Goal: Task Accomplishment & Management: Manage account settings

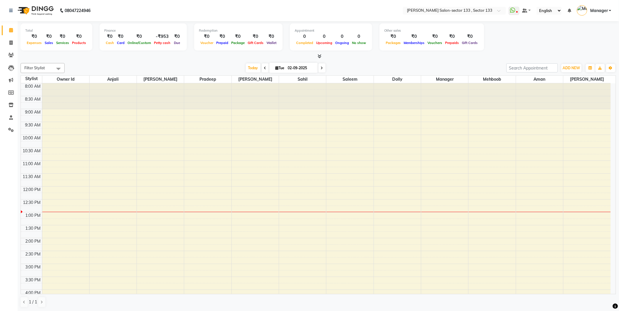
click at [309, 14] on link "Manager" at bounding box center [594, 11] width 34 height 10
click at [309, 43] on div "Total ₹0 Expenses ₹0 Sales ₹0 Services ₹0 Products Finance ₹0 Cash ₹0 Card ₹0 O…" at bounding box center [318, 37] width 595 height 29
click at [8, 41] on span at bounding box center [11, 43] width 10 height 7
select select "8302"
select select "service"
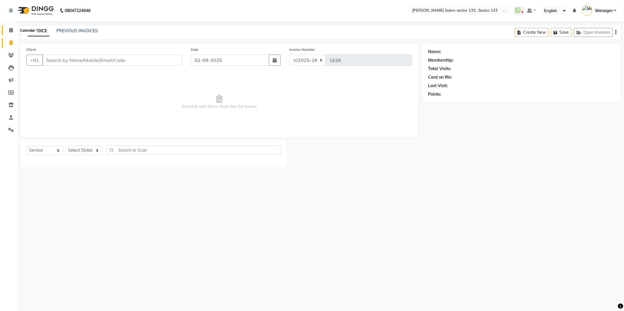
click at [14, 31] on span at bounding box center [11, 30] width 10 height 7
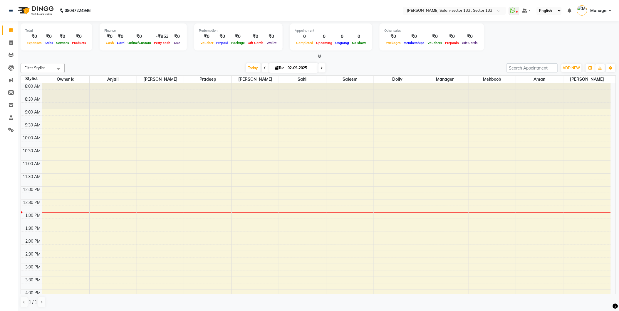
click at [15, 32] on span at bounding box center [11, 30] width 10 height 7
click at [9, 27] on span at bounding box center [11, 30] width 10 height 7
click at [11, 128] on icon at bounding box center [11, 130] width 6 height 4
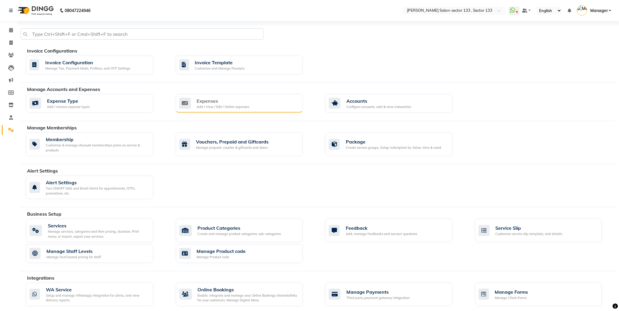
click at [210, 107] on div "Add / View / Edit / Delete expenses" at bounding box center [223, 107] width 53 height 5
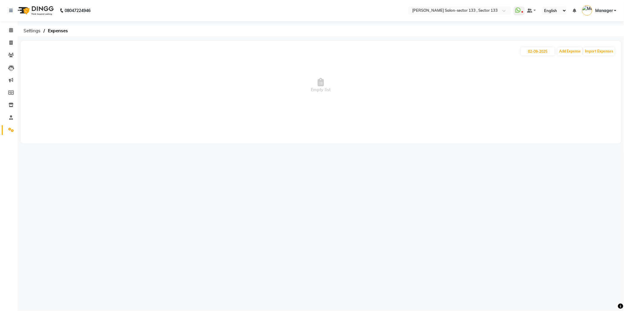
click at [13, 37] on li "Invoice" at bounding box center [9, 43] width 18 height 13
click at [8, 26] on link "Calendar" at bounding box center [9, 31] width 14 height 10
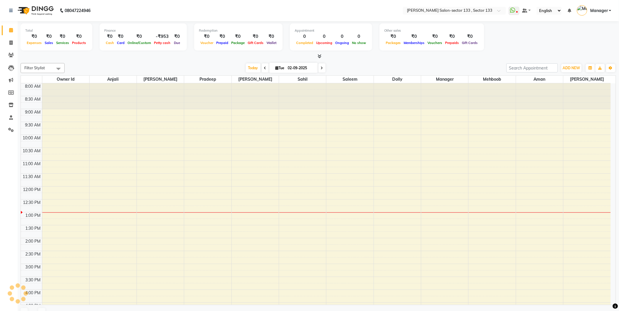
click at [12, 30] on icon at bounding box center [11, 30] width 4 height 4
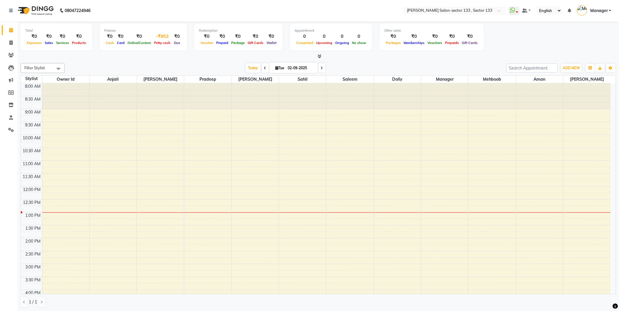
click at [154, 41] on span "Petty cash" at bounding box center [161, 43] width 19 height 4
select select "7429"
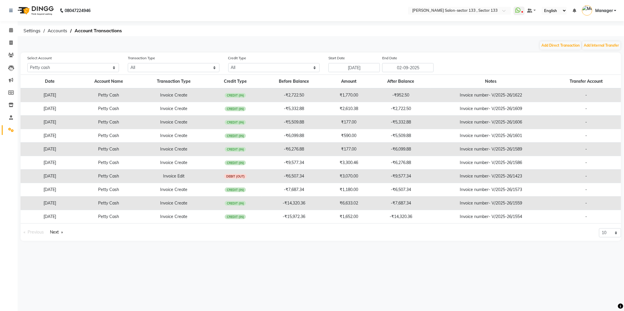
click at [247, 140] on td "CREDIT (IN)" at bounding box center [235, 163] width 52 height 14
click at [6, 31] on span at bounding box center [11, 30] width 10 height 7
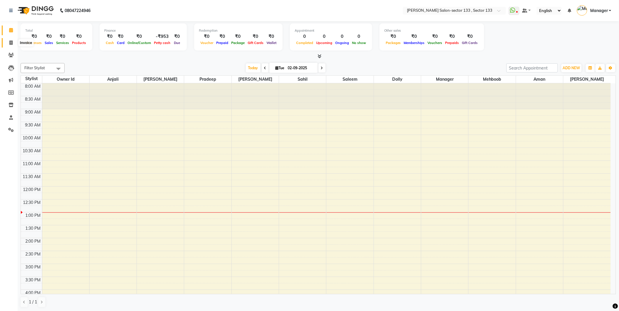
click at [11, 42] on icon at bounding box center [10, 43] width 3 height 4
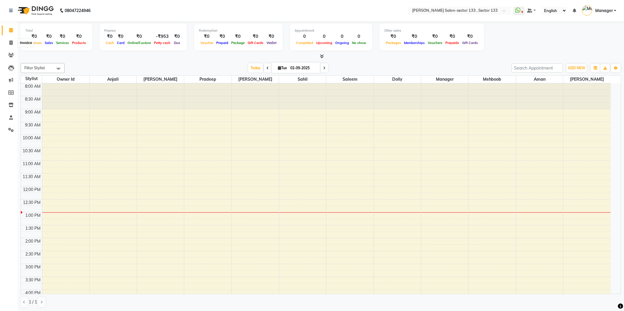
select select "8302"
select select "service"
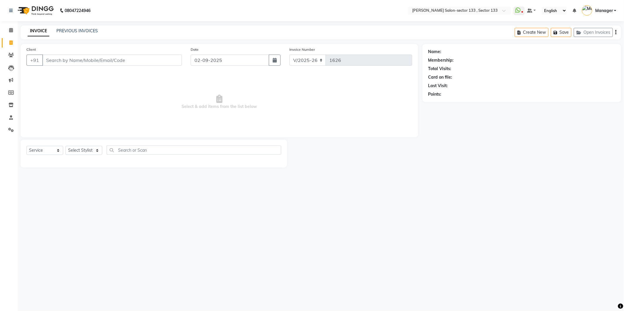
click at [91, 62] on input "Client" at bounding box center [111, 60] width 139 height 11
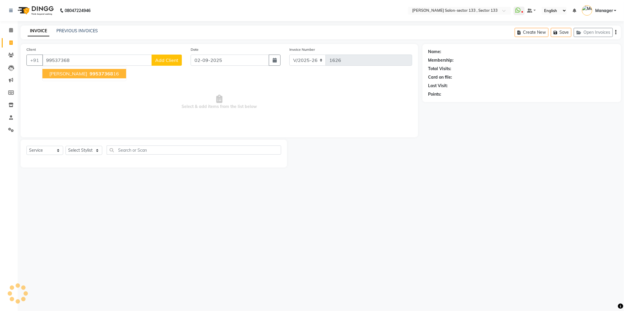
click at [98, 71] on span "99537368" at bounding box center [101, 74] width 23 height 6
type input "9953736816"
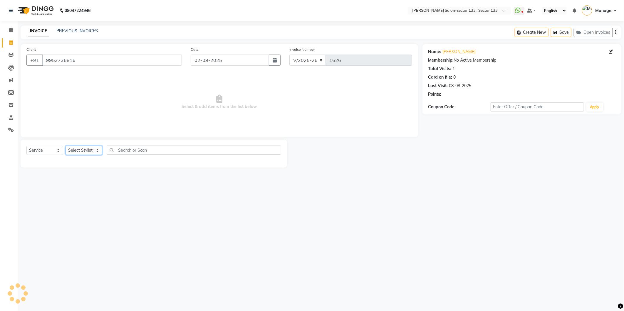
click at [74, 140] on select "Select Stylist [PERSON_NAME] Anwar [PERSON_NAME] Manager Mehboob Owner id Prade…" at bounding box center [83, 150] width 37 height 9
select select "80214"
click at [65, 140] on select "Select Stylist [PERSON_NAME] Anwar [PERSON_NAME] Manager Mehboob Owner id Prade…" at bounding box center [83, 150] width 37 height 9
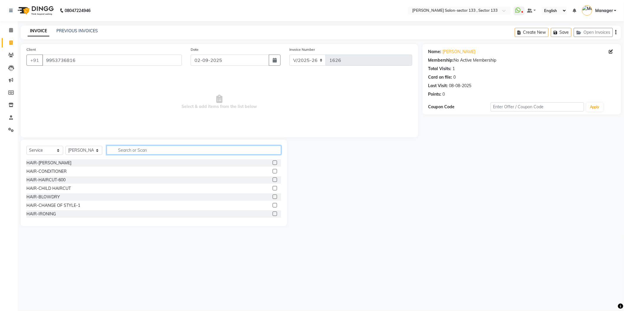
click at [127, 140] on input "text" at bounding box center [194, 150] width 174 height 9
type input "cut"
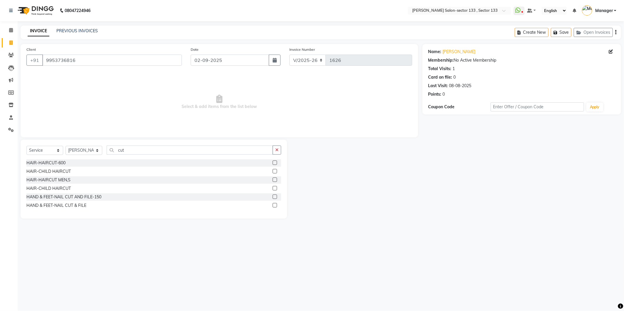
click at [272, 140] on label at bounding box center [274, 171] width 4 height 4
click at [272, 140] on input "checkbox" at bounding box center [274, 172] width 4 height 4
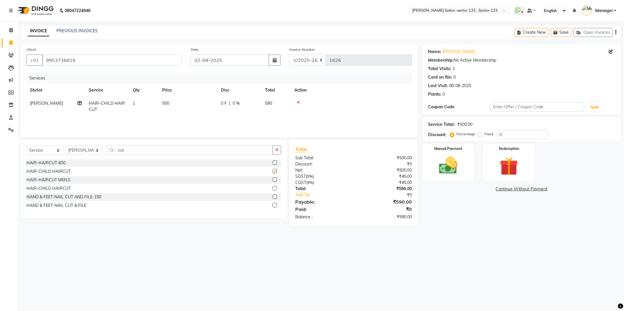
checkbox input "false"
click at [125, 140] on input "cut" at bounding box center [190, 150] width 166 height 9
type input "c"
click at [272, 140] on label at bounding box center [274, 188] width 4 height 4
click at [272, 140] on input "checkbox" at bounding box center [274, 189] width 4 height 4
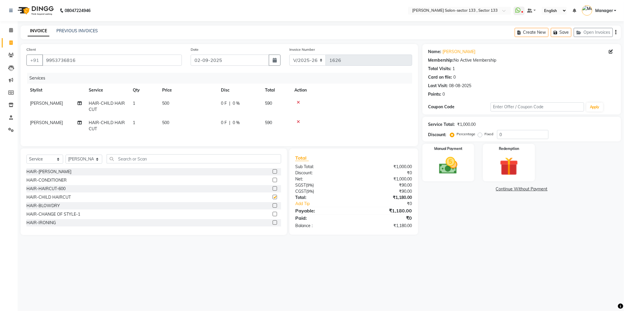
checkbox input "false"
click at [297, 120] on icon at bounding box center [298, 122] width 3 height 4
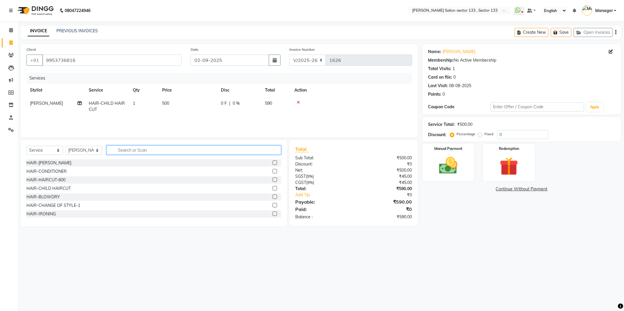
click at [141, 140] on input "text" at bounding box center [194, 150] width 174 height 9
click at [165, 102] on span "500" at bounding box center [165, 103] width 7 height 5
select select "80214"
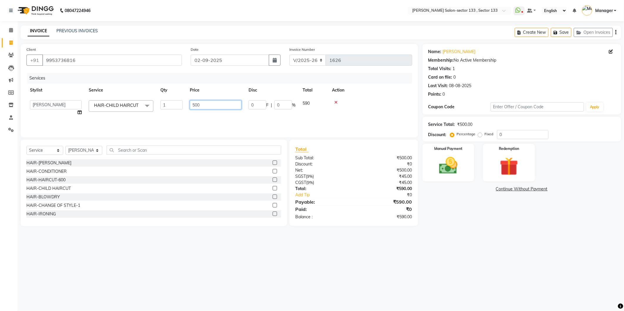
click at [195, 105] on input "500" at bounding box center [216, 104] width 52 height 9
type input "300"
click at [187, 123] on div "Services Stylist Service Qty Price Disc Total Action [PERSON_NAME] [PERSON_NAME…" at bounding box center [218, 102] width 385 height 59
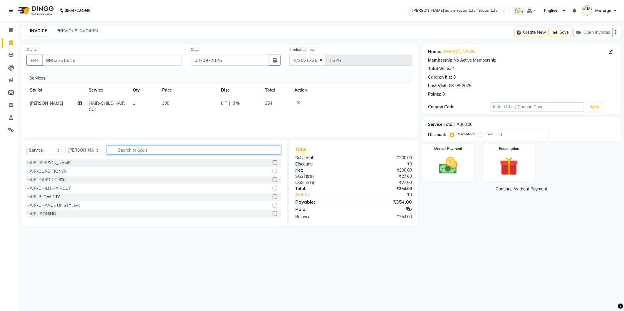
click at [124, 140] on input "text" at bounding box center [194, 150] width 174 height 9
type input "cut"
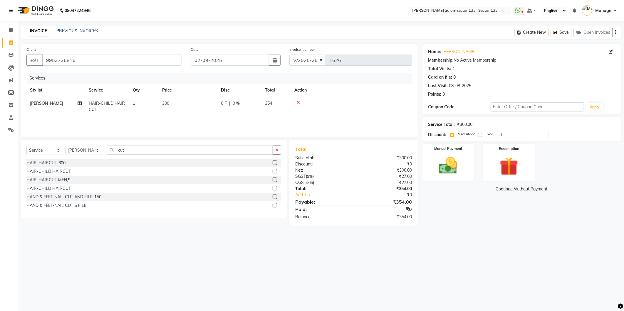
click at [273, 140] on label at bounding box center [274, 180] width 4 height 4
click at [273, 140] on input "checkbox" at bounding box center [274, 180] width 4 height 4
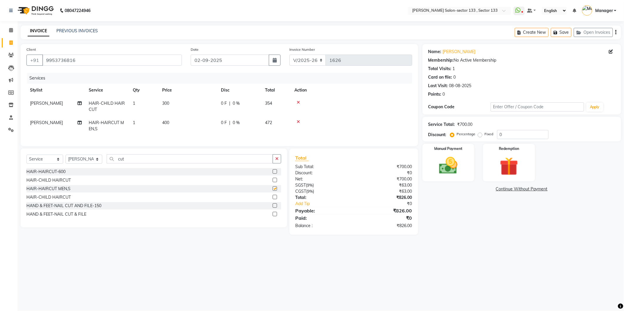
checkbox input "false"
click at [309, 140] on label "Manual Payment" at bounding box center [447, 149] width 29 height 6
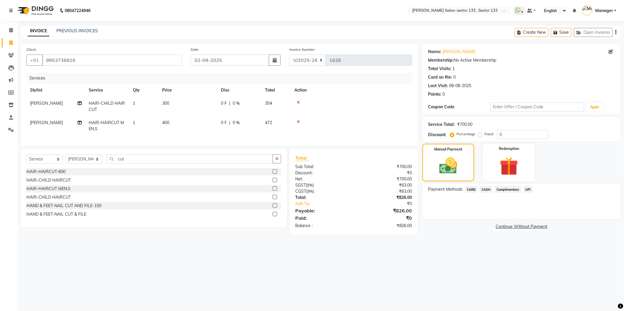
click at [309, 140] on span "CASH" at bounding box center [485, 189] width 13 height 7
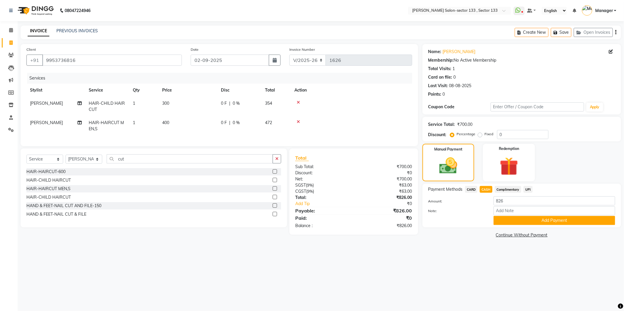
click at [309, 140] on div "Payment Methods CARD CASH Complimentary UPI Amount: 826 Note: Add Payment" at bounding box center [521, 206] width 198 height 44
click at [309, 140] on button "Add Payment" at bounding box center [554, 220] width 122 height 9
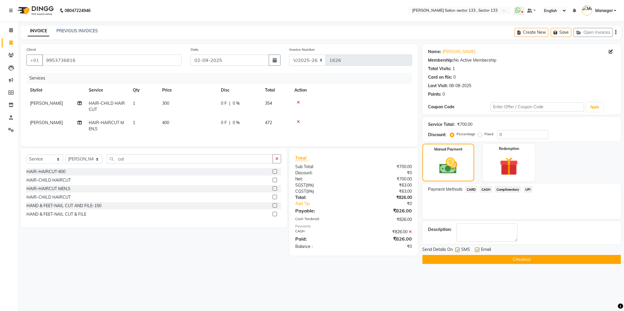
click at [309, 140] on button "Checkout" at bounding box center [521, 259] width 198 height 9
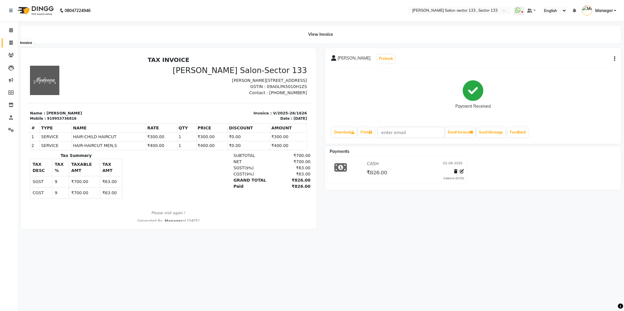
click at [12, 42] on icon at bounding box center [10, 43] width 3 height 4
select select "8302"
select select "service"
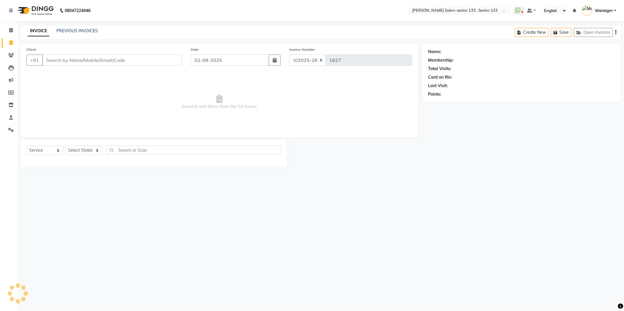
click at [60, 61] on input "Client" at bounding box center [111, 60] width 139 height 11
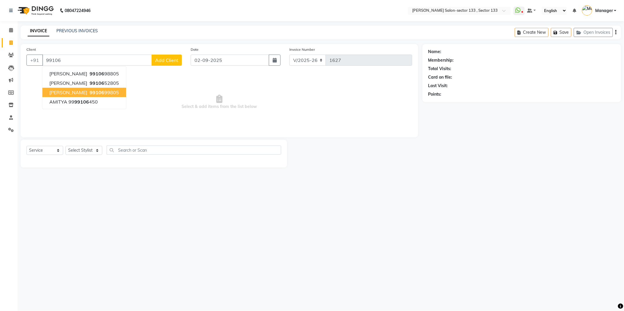
click at [88, 92] on ngb-highlight "99106 99805" at bounding box center [103, 93] width 31 height 6
type input "9910699805"
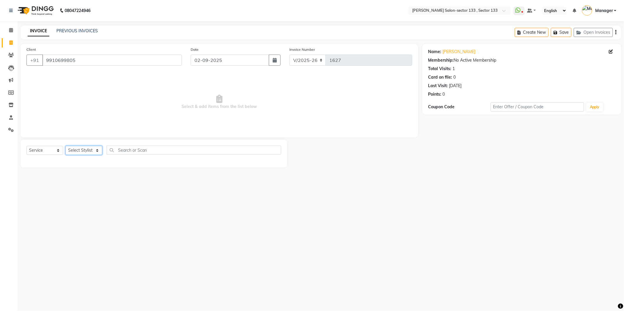
click at [92, 140] on select "Select Stylist [PERSON_NAME] Anwar [PERSON_NAME] Manager Mehboob Owner id Prade…" at bounding box center [83, 150] width 37 height 9
select select "90535"
click at [65, 140] on select "Select Stylist [PERSON_NAME] Anwar [PERSON_NAME] Manager Mehboob Owner id Prade…" at bounding box center [83, 150] width 37 height 9
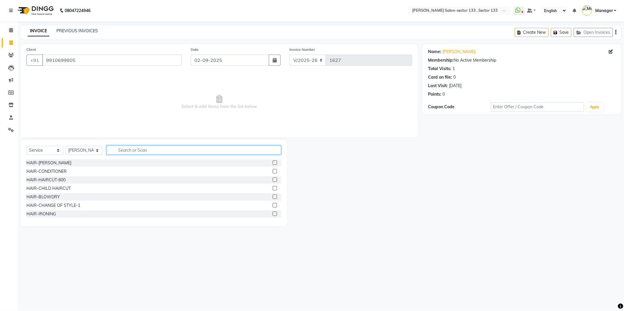
click at [114, 140] on input "text" at bounding box center [194, 150] width 174 height 9
type input "K"
type input "DES"
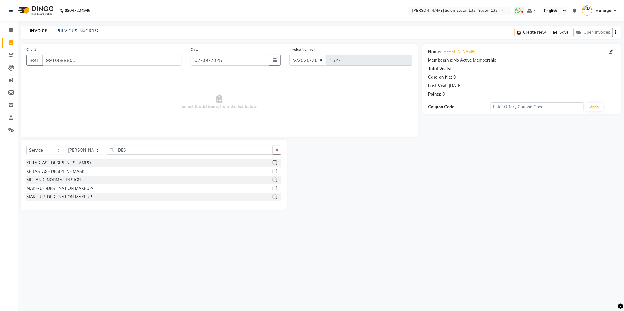
click at [274, 140] on label at bounding box center [274, 163] width 4 height 4
click at [274, 140] on input "checkbox" at bounding box center [274, 163] width 4 height 4
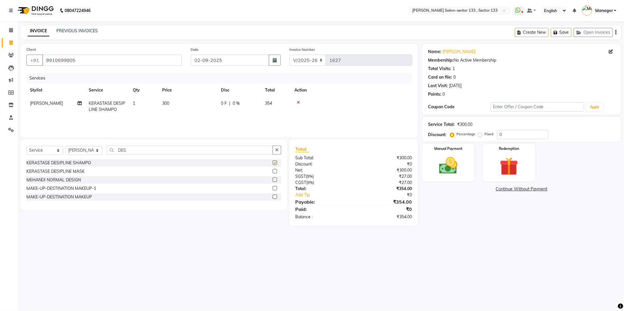
checkbox input "false"
click at [274, 140] on label at bounding box center [274, 171] width 4 height 4
click at [274, 140] on input "checkbox" at bounding box center [274, 172] width 4 height 4
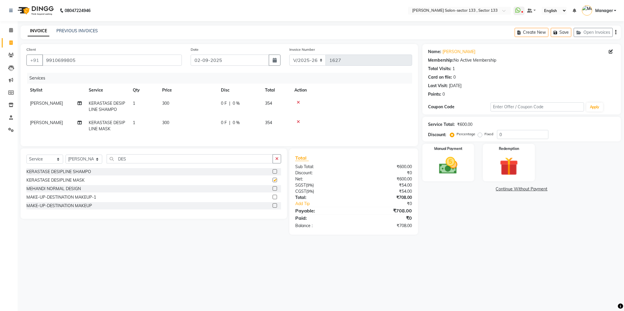
checkbox input "false"
click at [164, 125] on td "300" at bounding box center [188, 125] width 59 height 19
select select "90535"
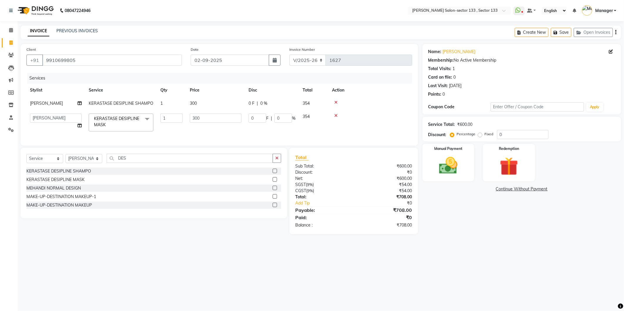
click at [192, 101] on span "300" at bounding box center [193, 103] width 7 height 5
select select "90535"
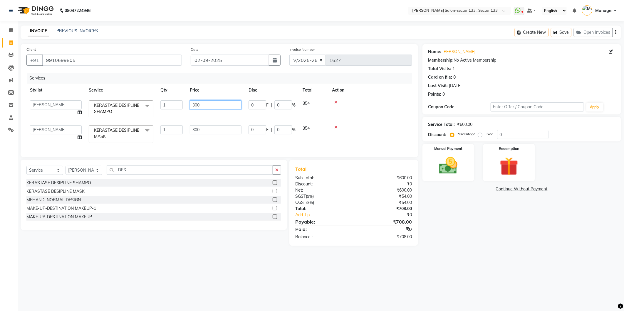
click at [194, 105] on input "300" at bounding box center [216, 104] width 52 height 9
type input "200"
click at [196, 120] on tbody "[PERSON_NAME] [PERSON_NAME] Manager Mehboob Owner id Pradeep [PERSON_NAME] [PER…" at bounding box center [218, 122] width 385 height 50
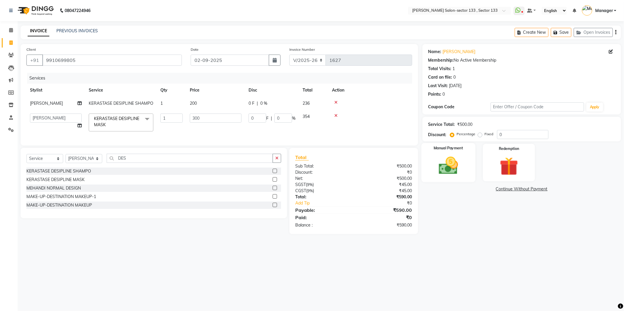
click at [309, 140] on img at bounding box center [447, 166] width 31 height 22
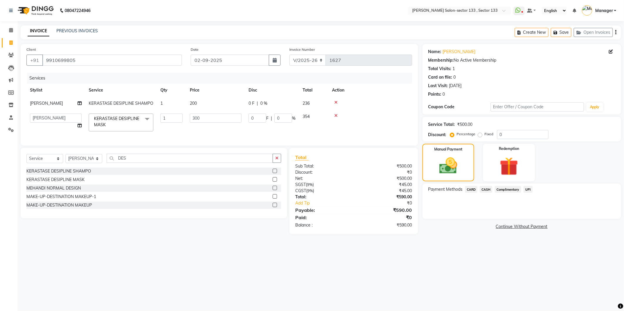
click at [309, 140] on span "CARD" at bounding box center [471, 189] width 13 height 7
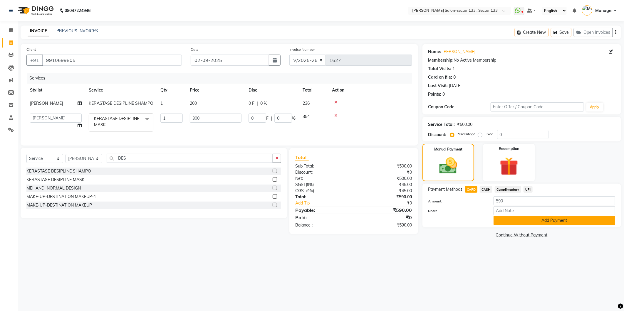
click at [309, 140] on button "Add Payment" at bounding box center [554, 220] width 122 height 9
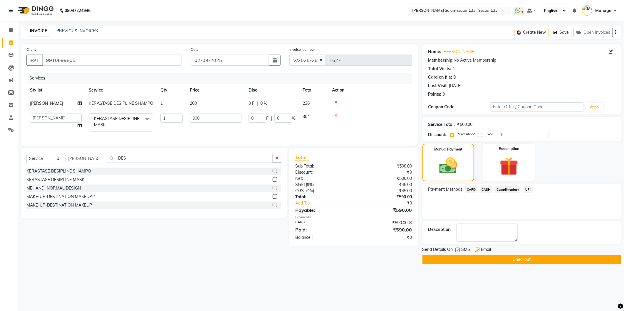
click at [309, 140] on button "Checkout" at bounding box center [521, 259] width 198 height 9
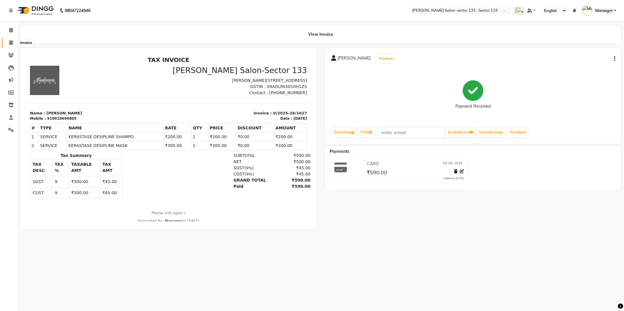
click at [10, 41] on icon at bounding box center [10, 43] width 3 height 4
select select "service"
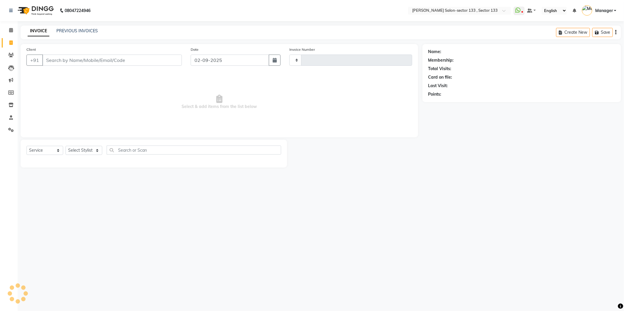
type input "1628"
select select "8302"
click at [92, 59] on input "Client" at bounding box center [111, 60] width 139 height 11
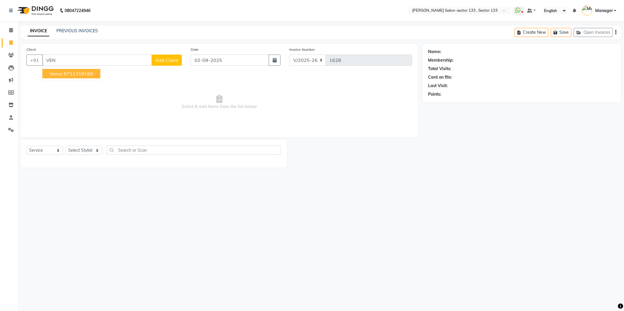
click at [92, 77] on button "Venus 9711318160" at bounding box center [71, 73] width 58 height 9
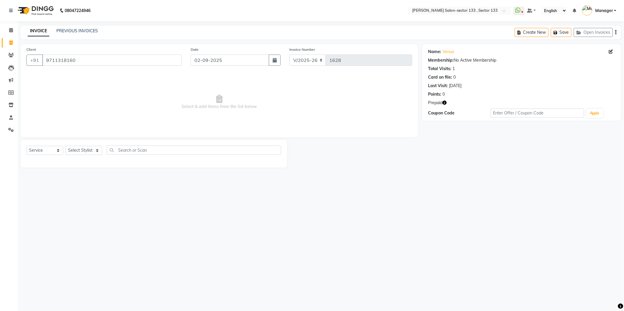
click at [309, 103] on span "Prepaid" at bounding box center [435, 103] width 14 height 6
click at [309, 103] on icon "button" at bounding box center [444, 103] width 4 height 4
click at [83, 55] on input "9711318160" at bounding box center [111, 60] width 139 height 11
type input "9"
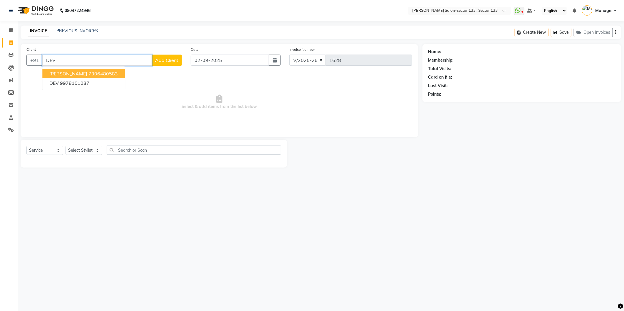
click at [88, 72] on ngb-highlight "7306480583" at bounding box center [102, 74] width 29 height 6
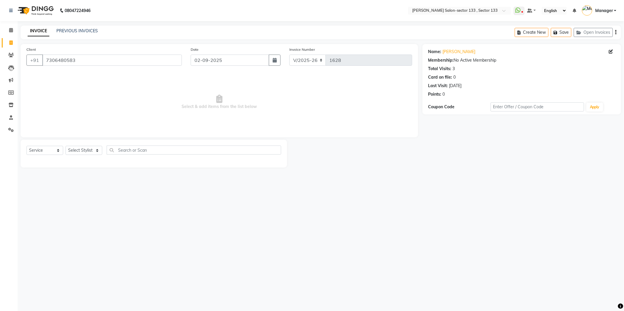
click at [87, 66] on div "Client [PHONE_NUMBER]" at bounding box center [104, 58] width 164 height 24
click at [89, 62] on input "7306480583" at bounding box center [111, 60] width 139 height 11
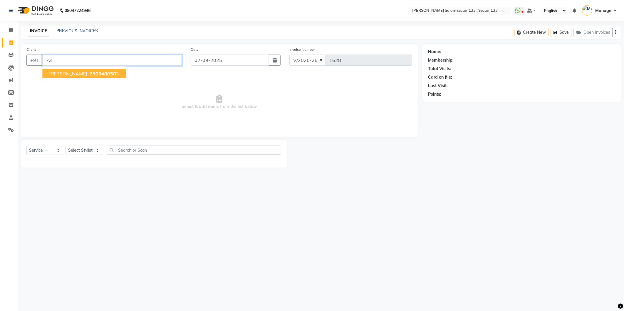
type input "7"
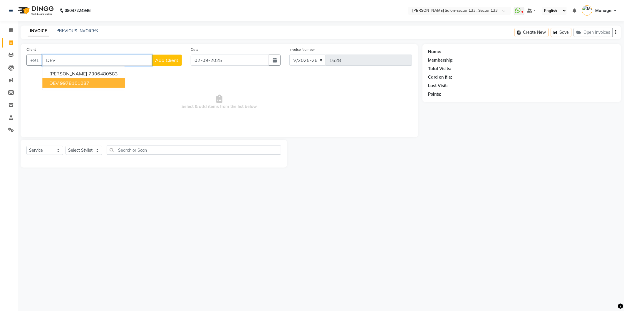
click at [88, 82] on ngb-highlight "9978101087" at bounding box center [74, 83] width 29 height 6
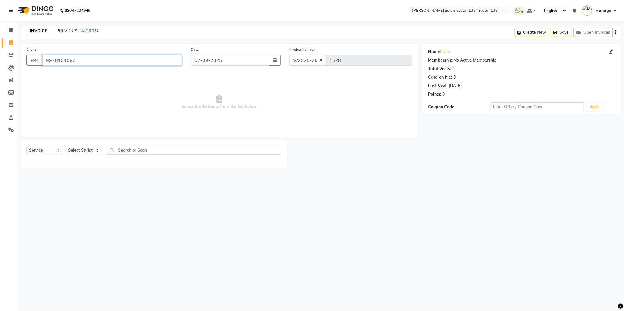
click at [96, 59] on input "9978101087" at bounding box center [111, 60] width 139 height 11
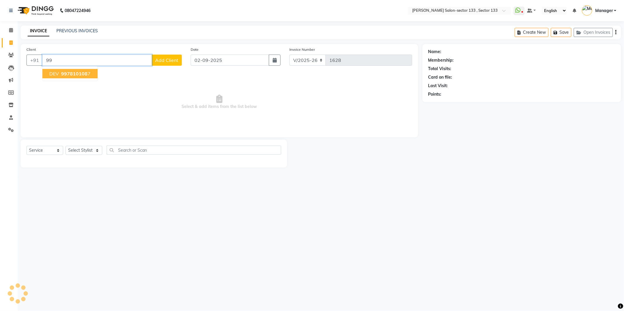
type input "9"
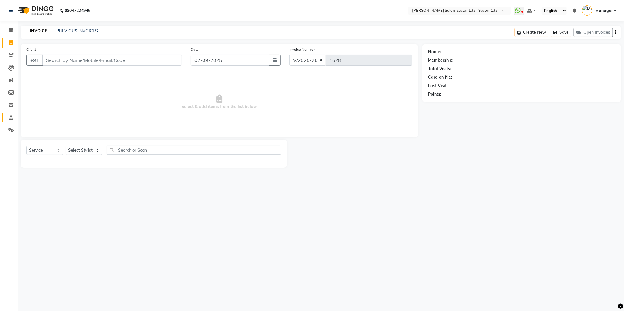
click at [11, 122] on link "Staff" at bounding box center [9, 118] width 14 height 10
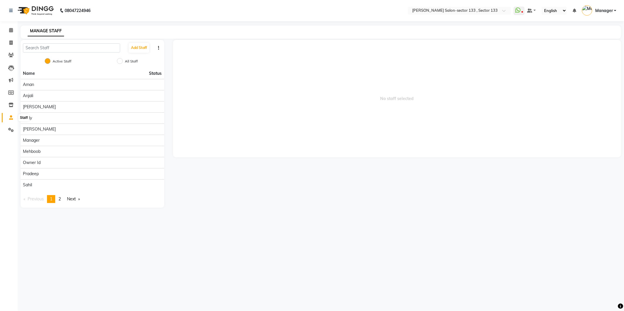
click at [10, 118] on icon at bounding box center [11, 117] width 4 height 4
click at [137, 46] on button "Add Staff" at bounding box center [139, 48] width 21 height 10
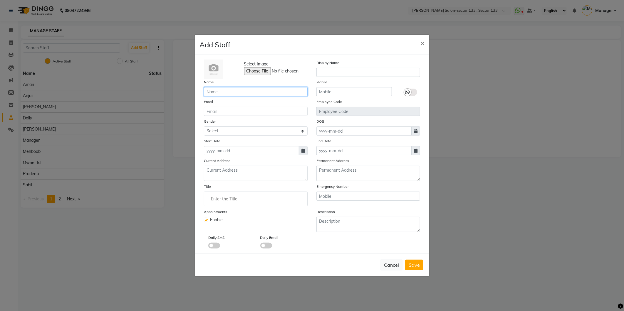
click at [238, 90] on input "text" at bounding box center [256, 91] width 104 height 9
type input "[PERSON_NAME]"
click at [309, 95] on input "text" at bounding box center [353, 91] width 75 height 9
type input "9871586067"
click at [309, 140] on button "Save" at bounding box center [414, 265] width 18 height 11
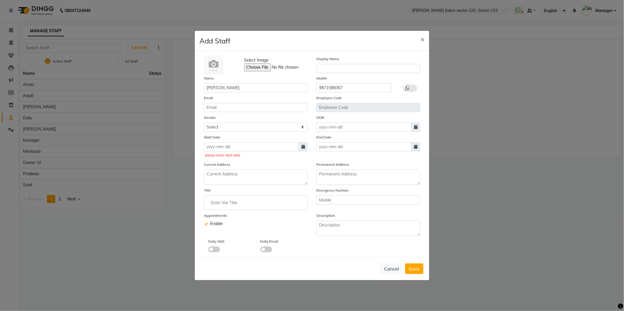
click at [304, 140] on icon at bounding box center [303, 147] width 4 height 4
select select "9"
select select "2025"
click at [210, 140] on button "Previous month" at bounding box center [208, 158] width 5 height 9
select select "8"
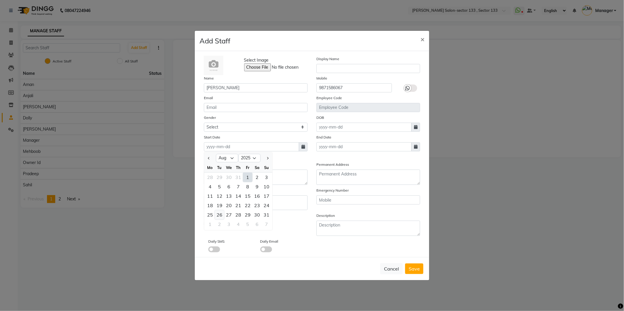
click at [218, 140] on div "26" at bounding box center [219, 214] width 9 height 9
type input "[DATE]"
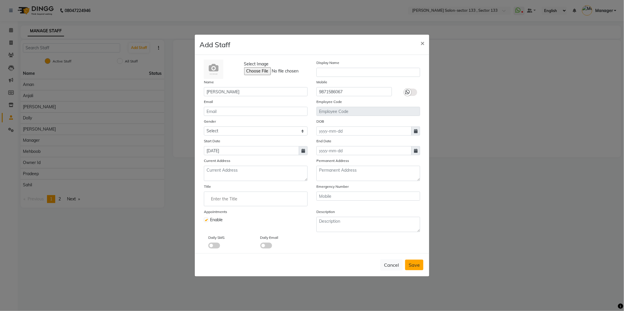
click at [309, 140] on span "Save" at bounding box center [413, 265] width 11 height 6
checkbox input "false"
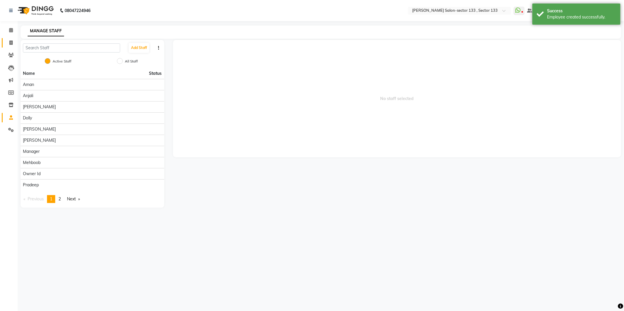
drag, startPoint x: 10, startPoint y: 49, endPoint x: 10, endPoint y: 45, distance: 3.8
click at [10, 49] on li "Clients" at bounding box center [9, 55] width 18 height 13
click at [10, 43] on icon at bounding box center [10, 43] width 3 height 4
select select "service"
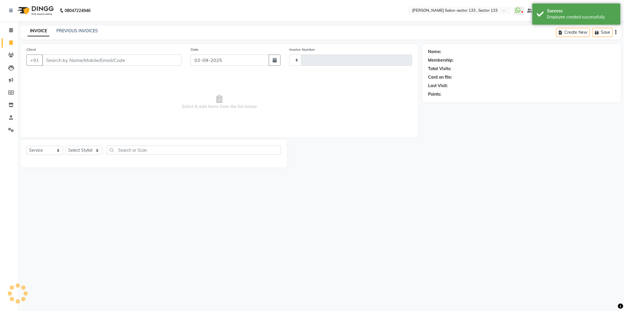
type input "1628"
select select "8302"
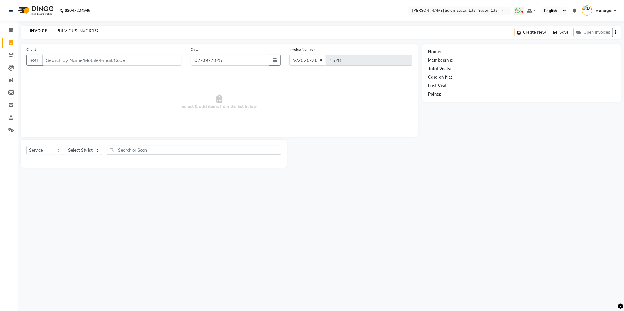
click at [73, 31] on link "PREVIOUS INVOICES" at bounding box center [76, 30] width 41 height 5
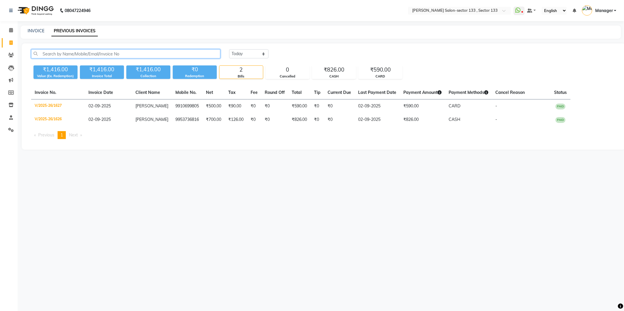
click at [88, 54] on input "text" at bounding box center [125, 53] width 189 height 9
click at [178, 55] on input "text" at bounding box center [125, 53] width 189 height 9
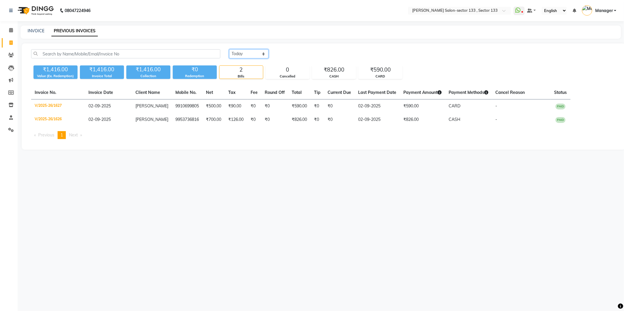
click at [247, 51] on select "[DATE] [DATE] Custom Range" at bounding box center [248, 53] width 39 height 9
click at [12, 51] on link "Clients" at bounding box center [9, 55] width 14 height 10
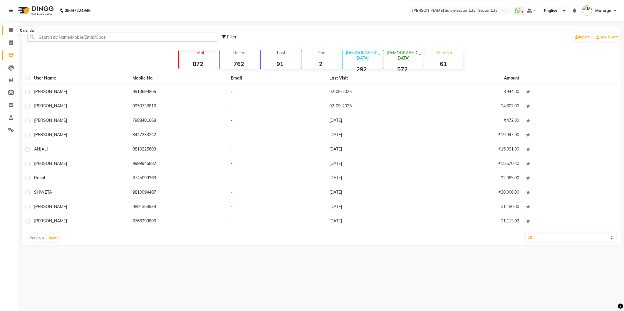
click at [11, 31] on icon at bounding box center [11, 30] width 4 height 4
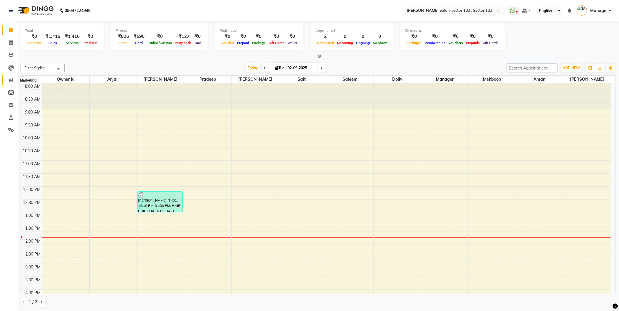
click at [12, 78] on span at bounding box center [11, 80] width 10 height 7
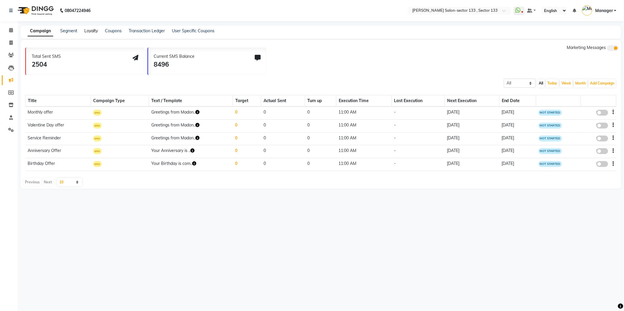
click at [95, 30] on link "Loyalty" at bounding box center [91, 30] width 14 height 5
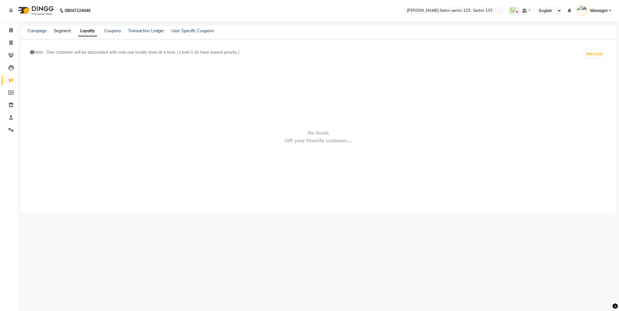
click at [64, 32] on link "Segment" at bounding box center [62, 30] width 17 height 5
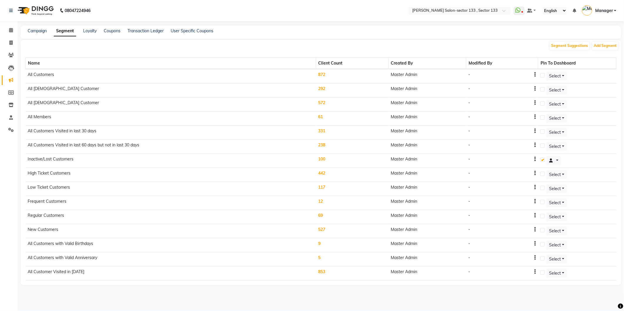
click at [309, 140] on td "100" at bounding box center [352, 161] width 73 height 14
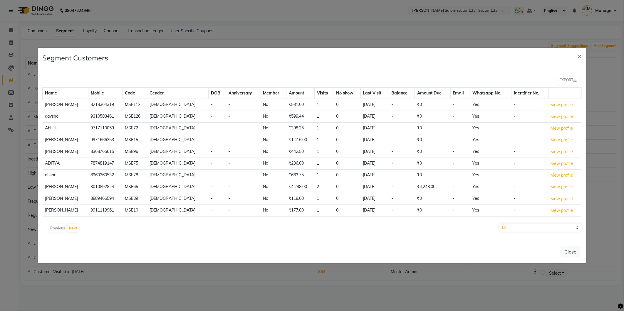
click at [309, 140] on select "10 50 100" at bounding box center [540, 228] width 82 height 8
select select "100"
click at [309, 140] on select "10 50 100" at bounding box center [540, 228] width 82 height 8
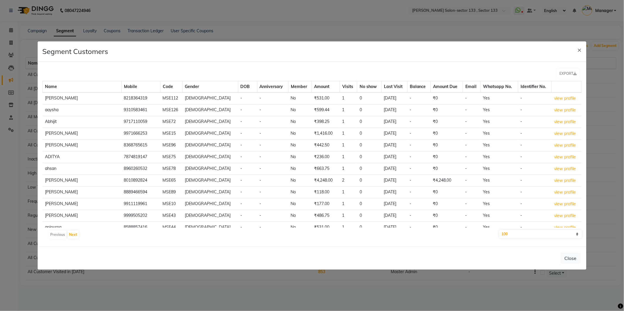
click at [309, 74] on div "EXPORT" at bounding box center [312, 73] width 548 height 15
click at [309, 140] on select "10 50 100" at bounding box center [540, 234] width 82 height 8
click at [309, 52] on button "×" at bounding box center [579, 49] width 14 height 16
